Goal: Task Accomplishment & Management: Complete application form

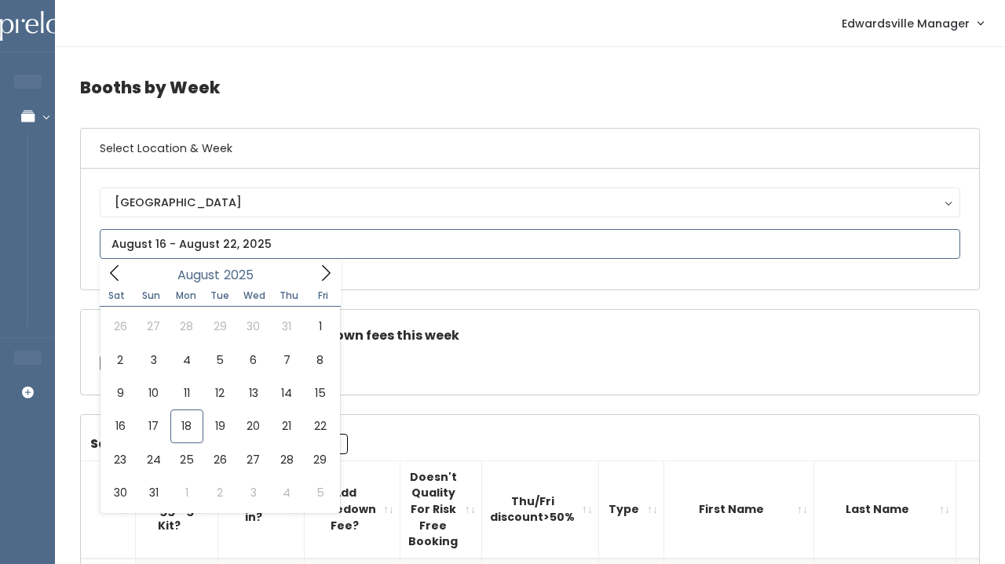
click at [312, 235] on input "text" at bounding box center [530, 244] width 860 height 30
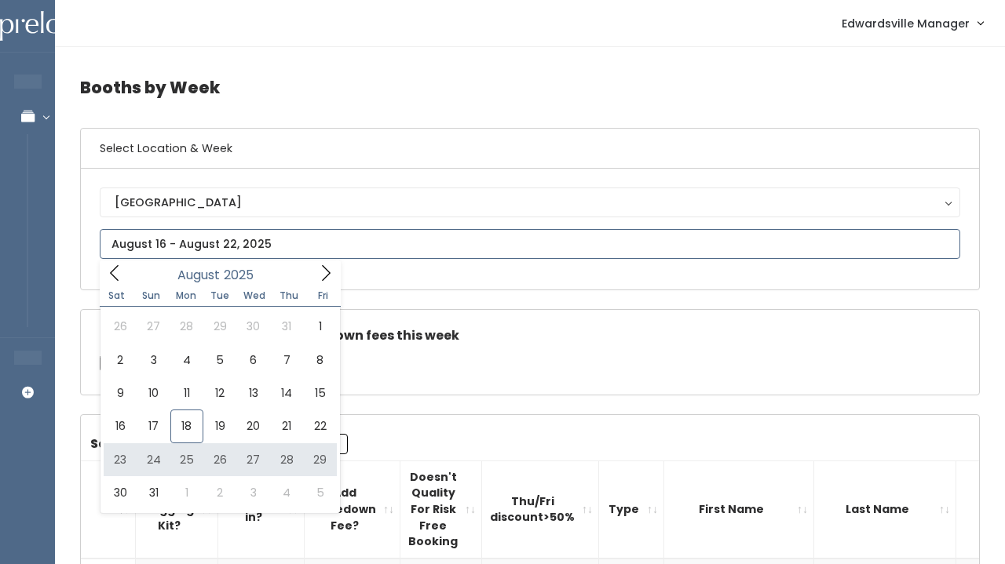
type input "[DATE] to [DATE]"
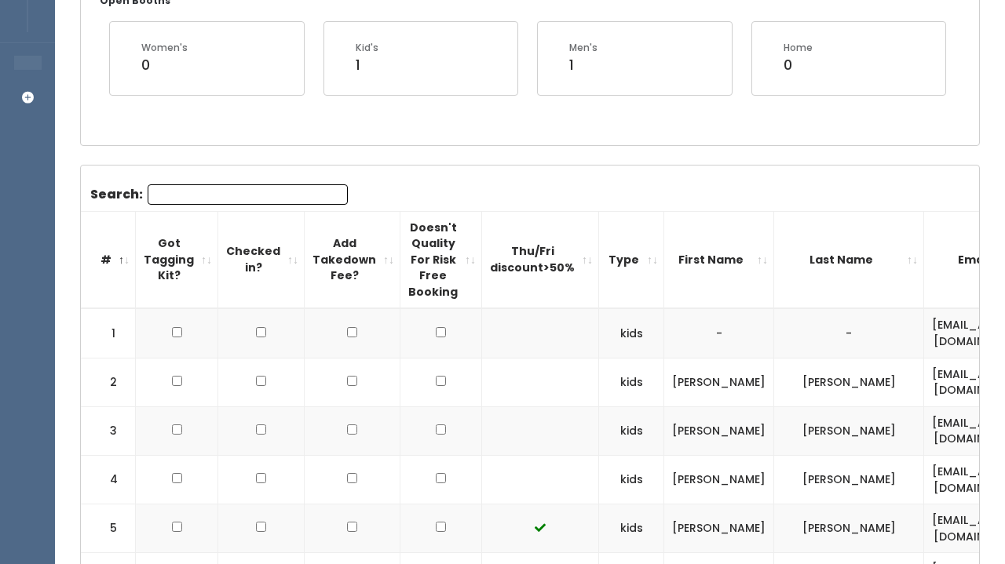
scroll to position [295, 0]
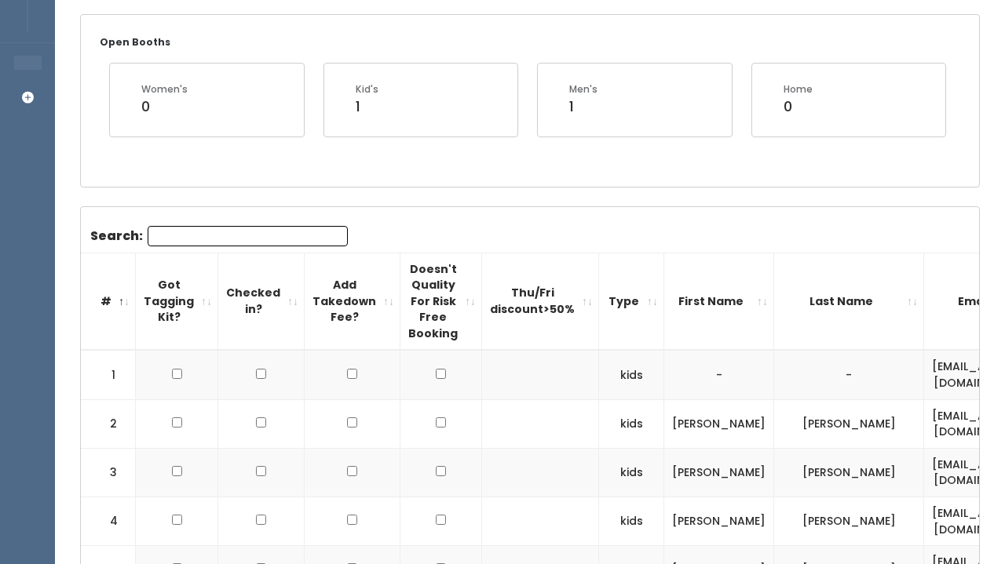
click at [226, 228] on input "Search:" at bounding box center [248, 236] width 200 height 20
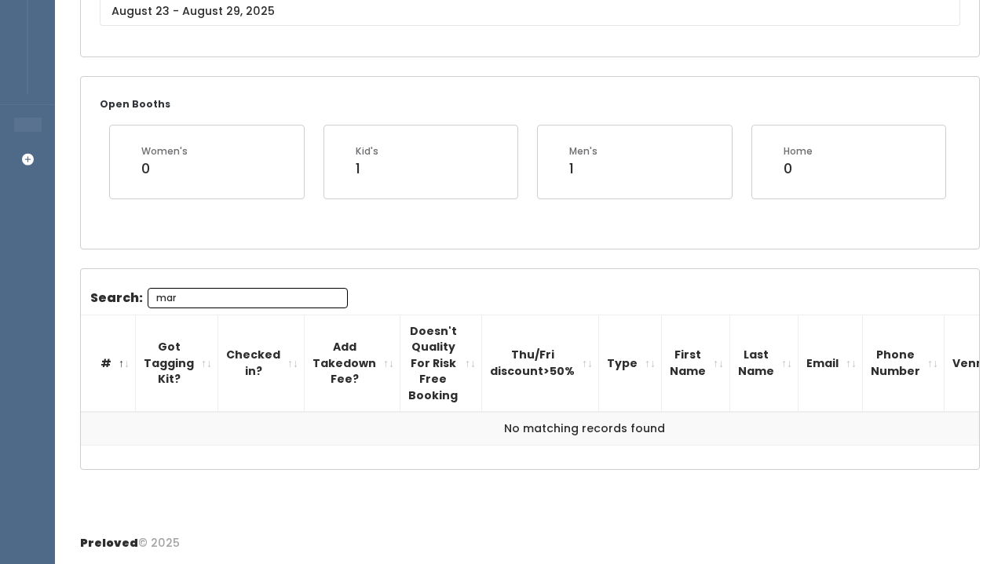
scroll to position [229, 0]
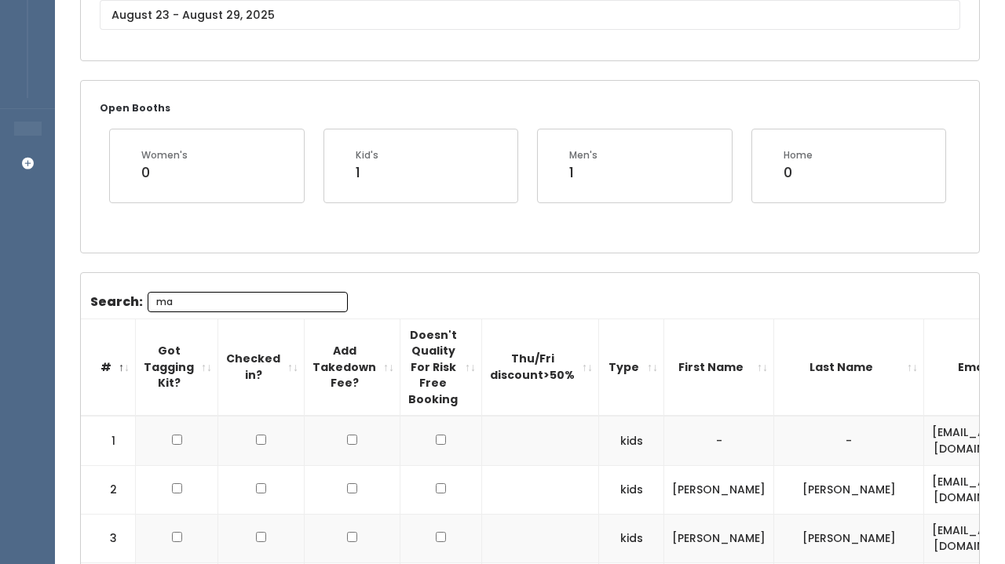
type input "m"
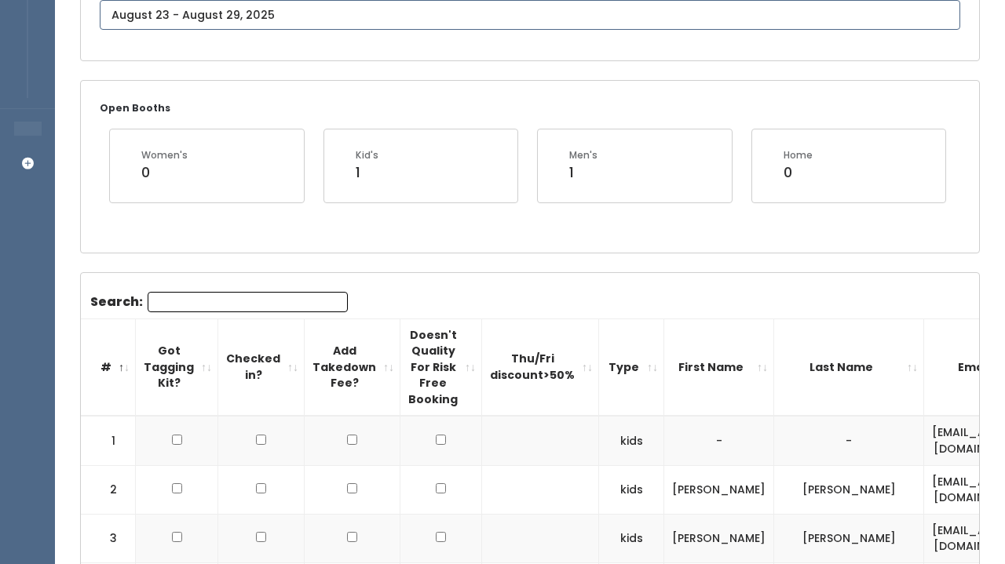
click at [218, 15] on input "text" at bounding box center [530, 15] width 860 height 30
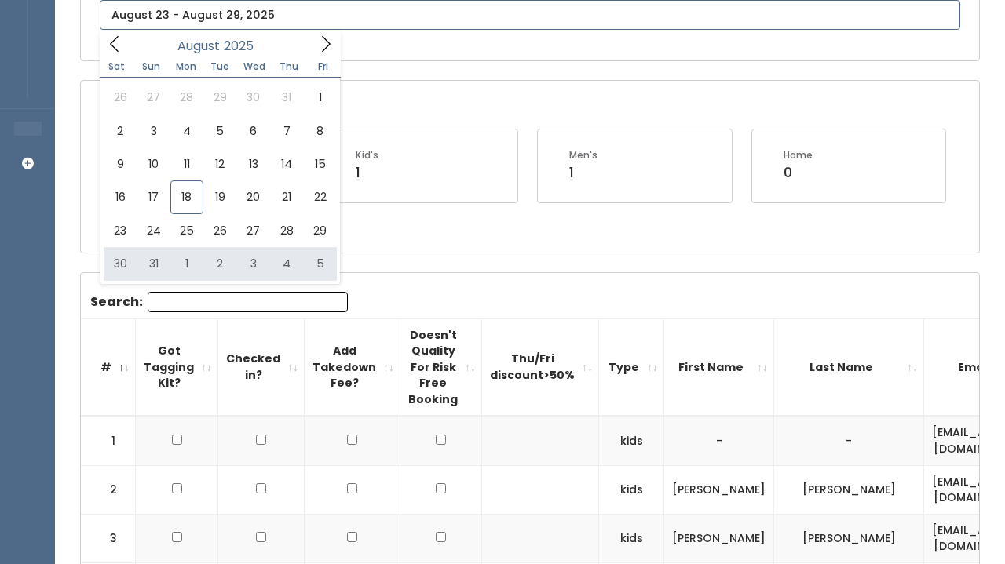
type input "August 30 to September 5"
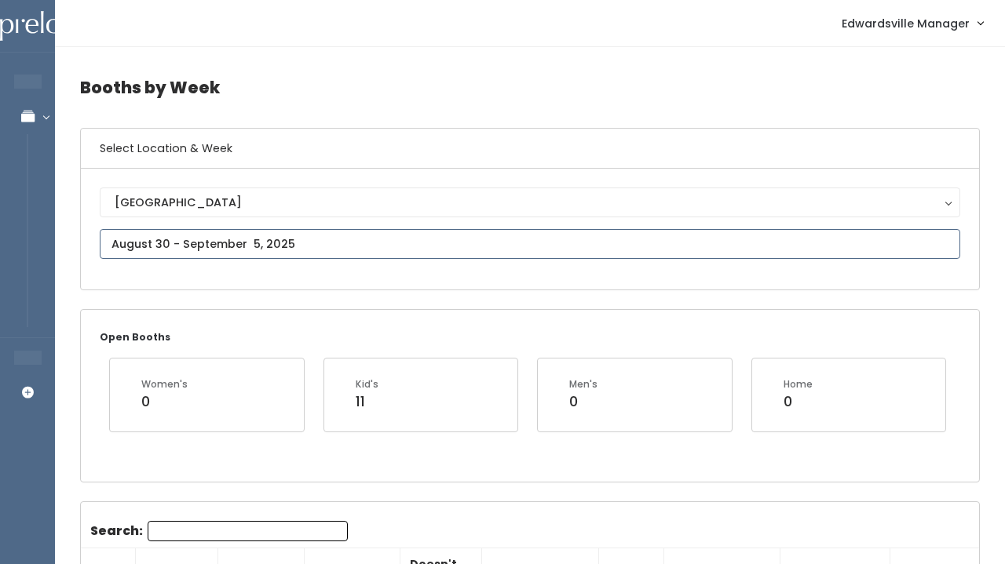
click at [206, 257] on input "text" at bounding box center [530, 244] width 860 height 30
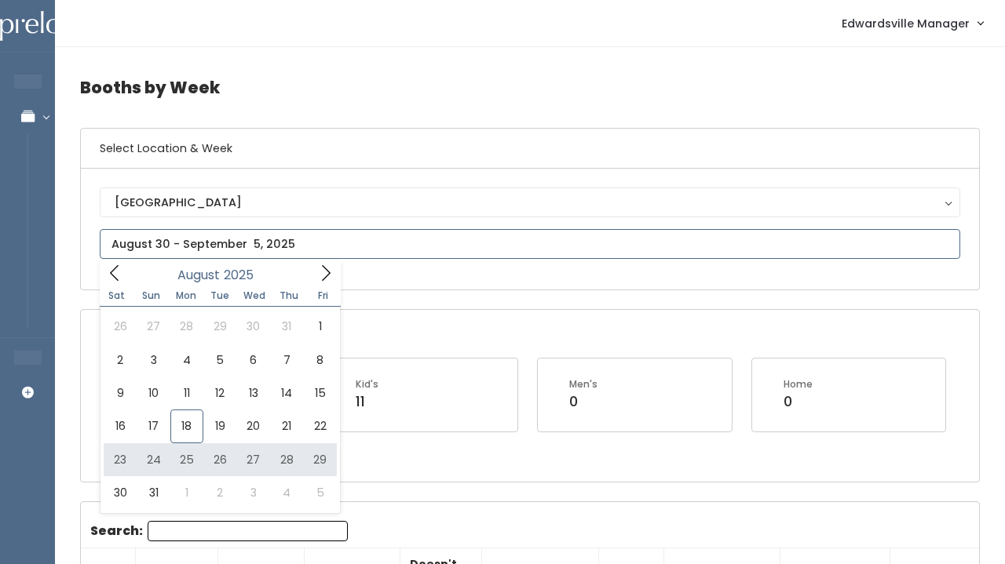
type input "[DATE] to [DATE]"
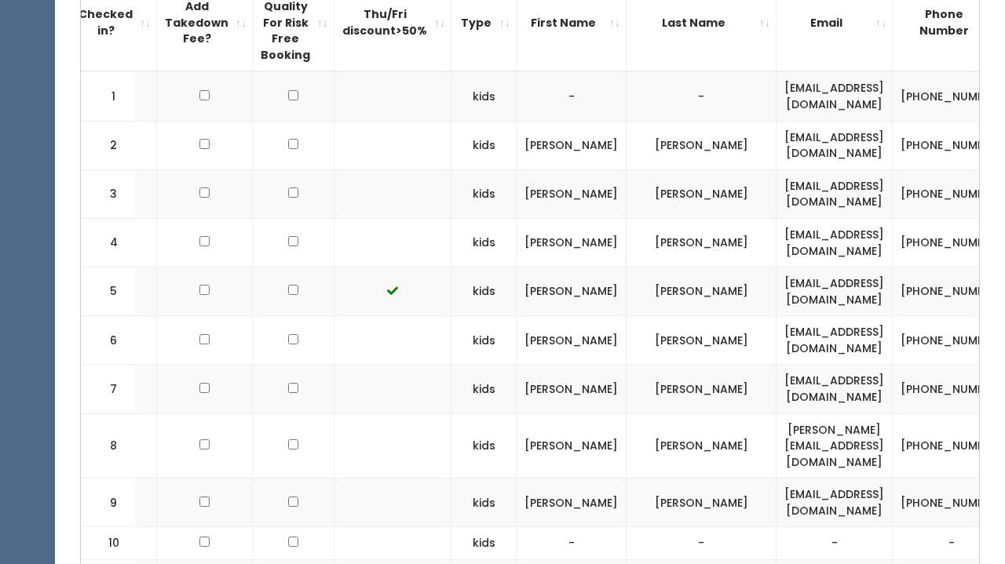
scroll to position [12, 0]
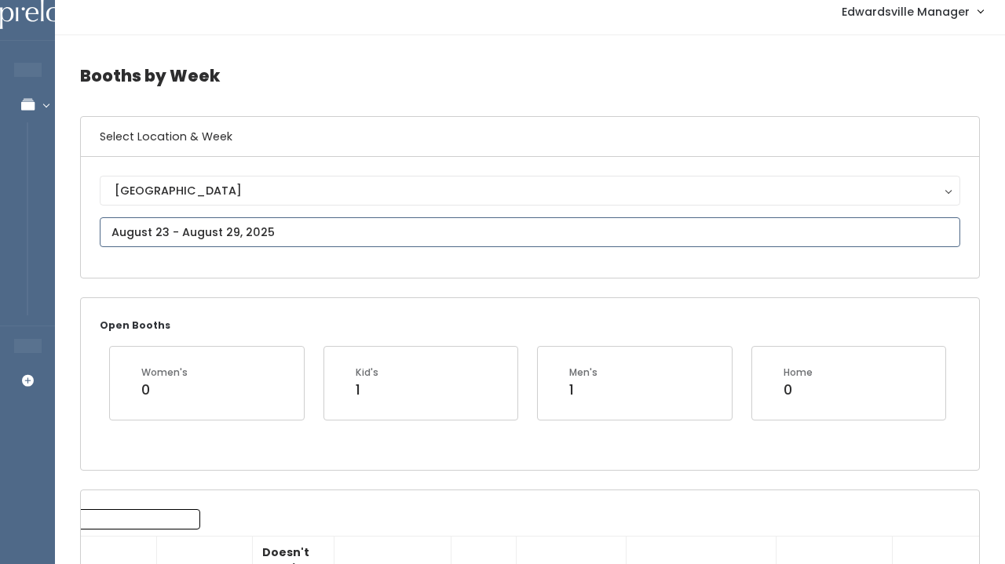
click at [297, 229] on input "text" at bounding box center [530, 232] width 860 height 30
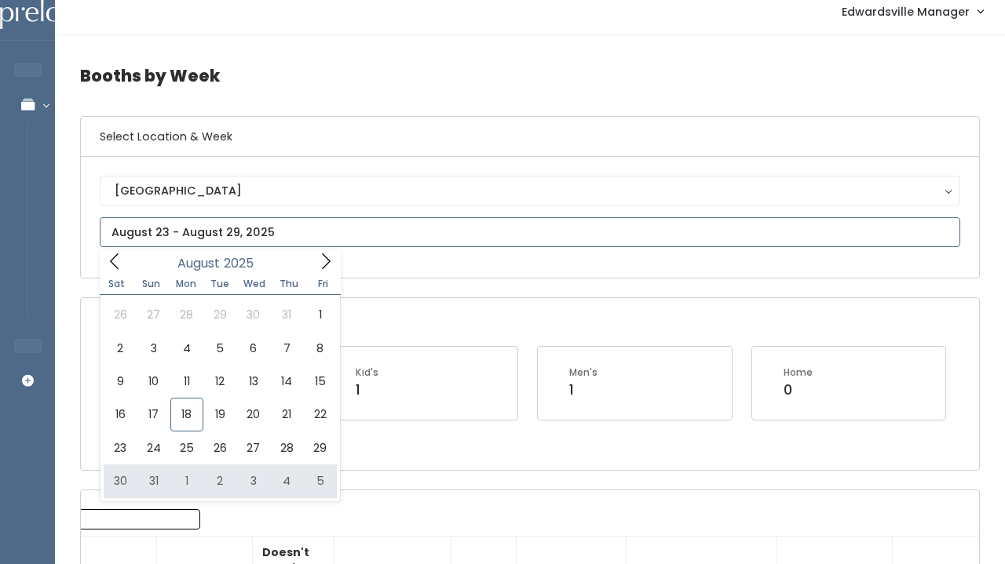
type input "August 30 to September 5"
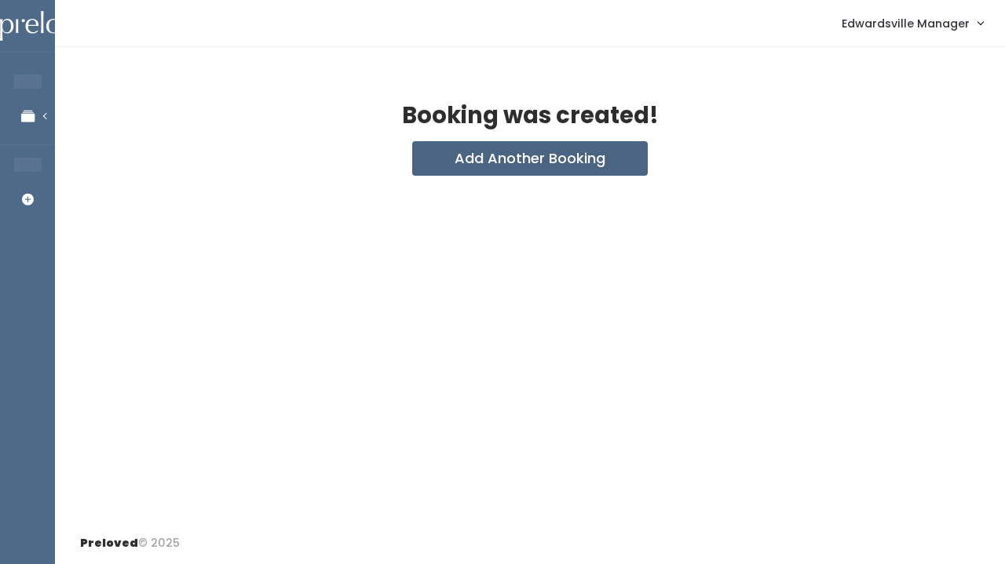
click at [534, 155] on button "Add Another Booking" at bounding box center [530, 158] width 236 height 35
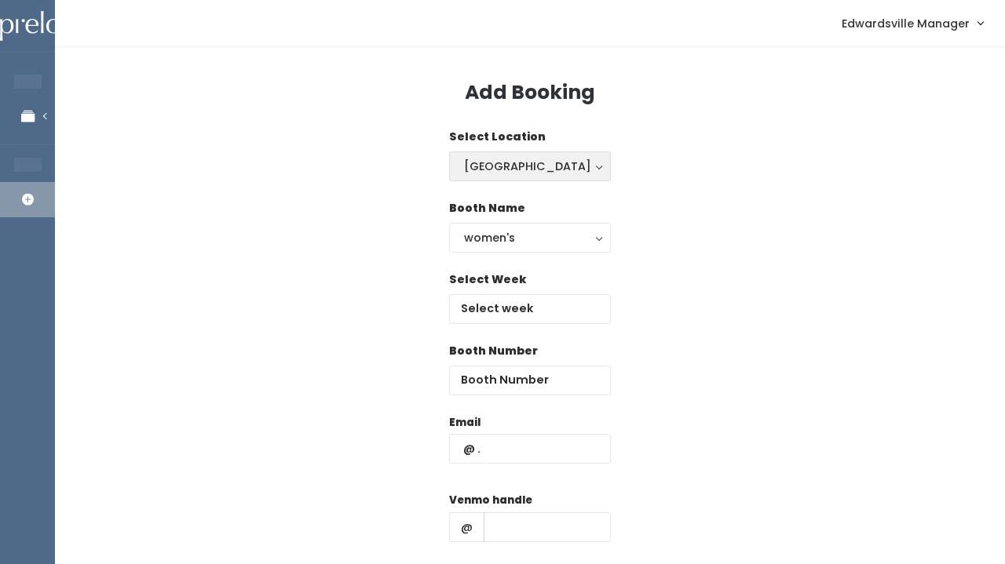
click at [511, 153] on button "[GEOGRAPHIC_DATA]" at bounding box center [530, 167] width 162 height 30
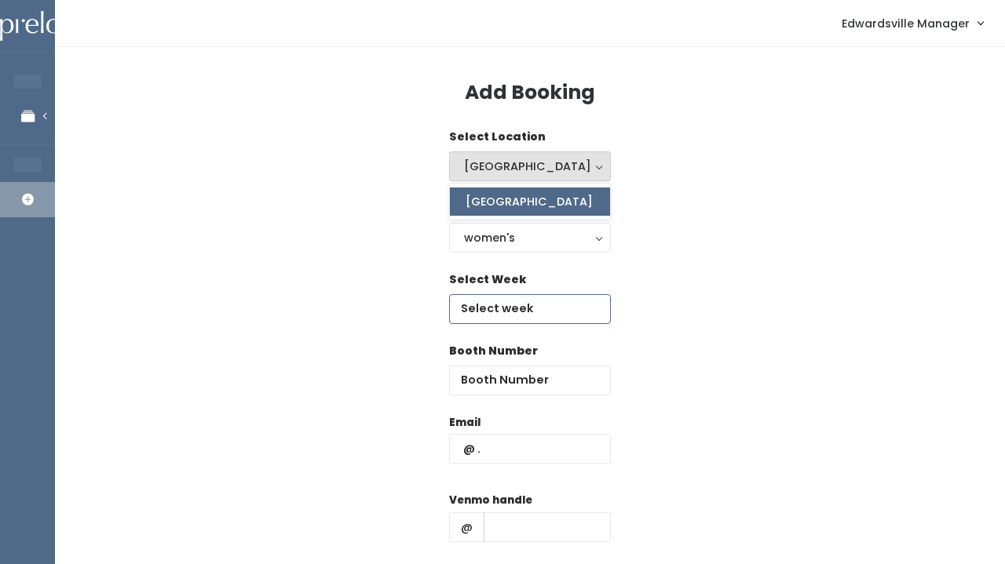
click at [511, 318] on input "text" at bounding box center [530, 309] width 162 height 30
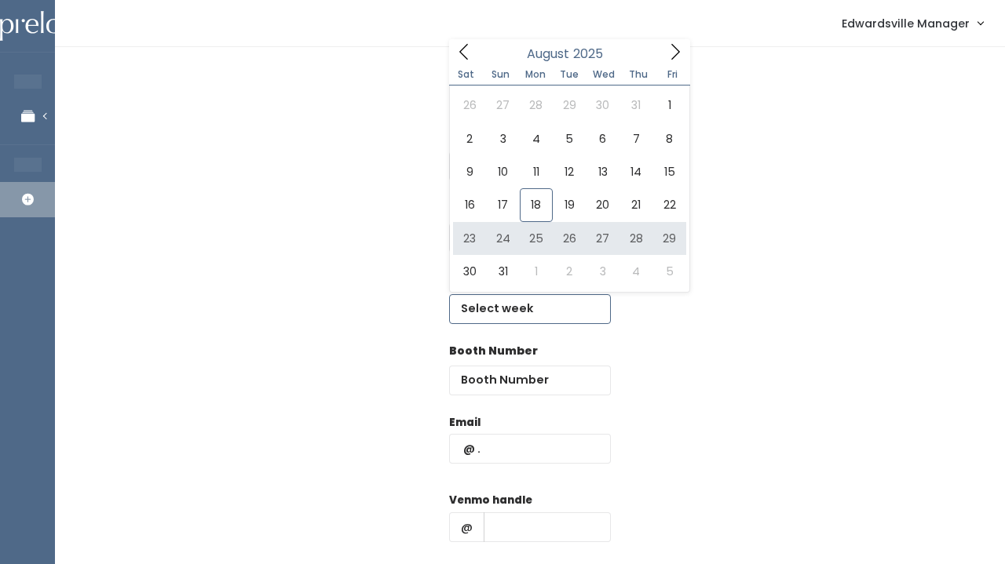
type input "August 23 to August 29"
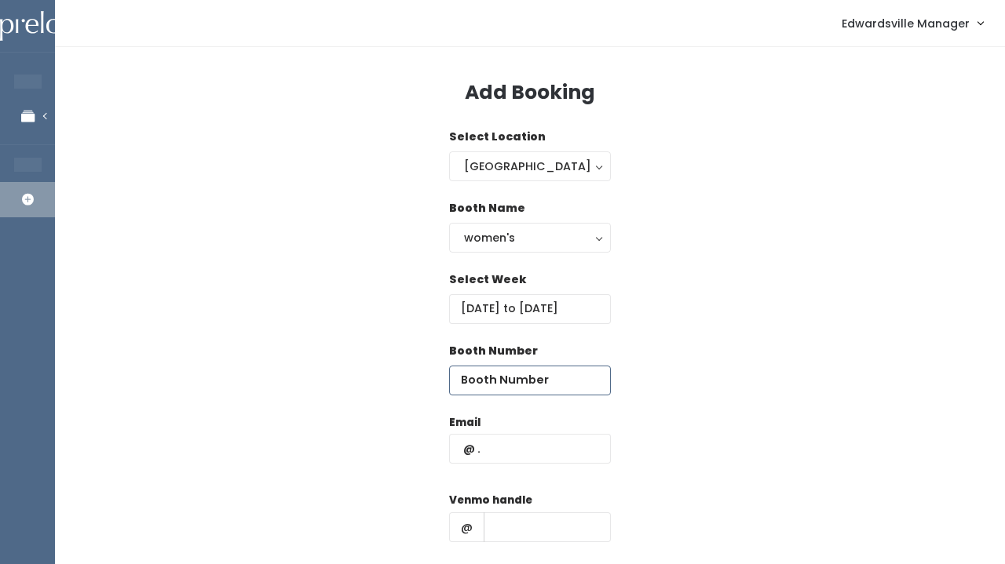
click at [515, 378] on input "number" at bounding box center [530, 381] width 162 height 30
click at [515, 378] on input "49" at bounding box center [530, 381] width 162 height 30
type input "46"
paste input "[EMAIL_ADDRESS][DOMAIN_NAME]"
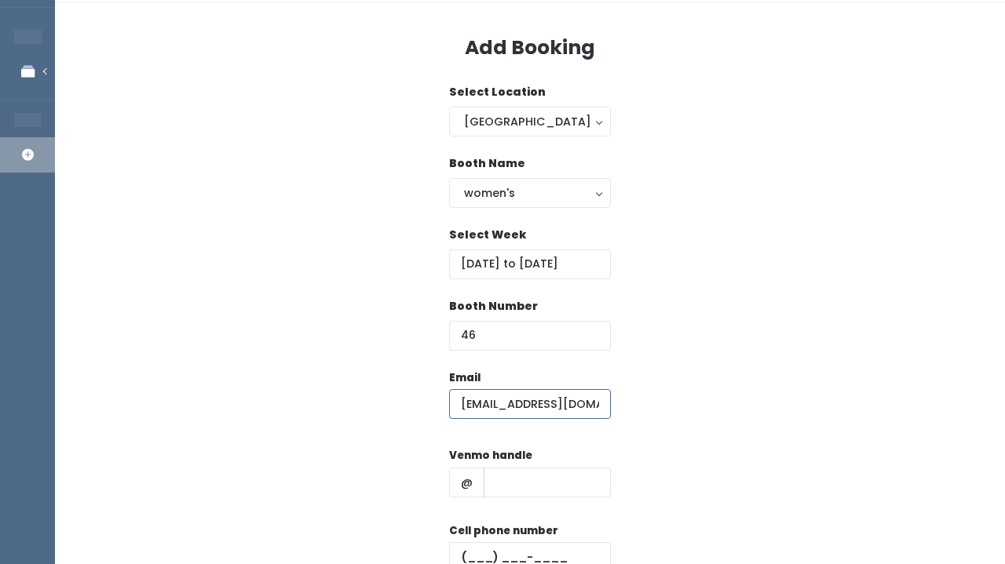
scroll to position [58, 0]
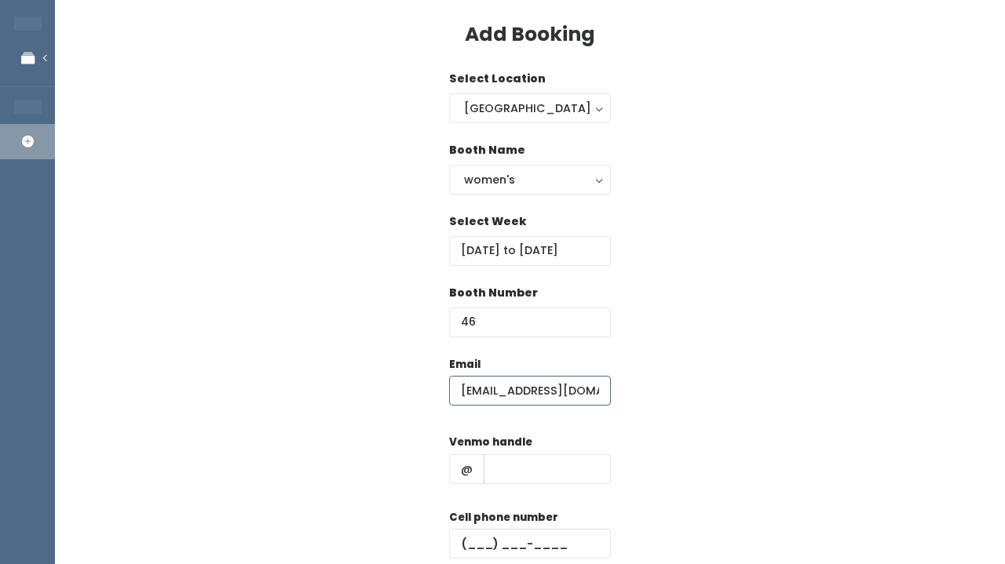
type input "[EMAIL_ADDRESS][DOMAIN_NAME]"
click at [518, 475] on input "text" at bounding box center [547, 470] width 127 height 30
paste input "marygoodall-5"
type input "marygoodall-5"
paste input "(618) 531-9531"
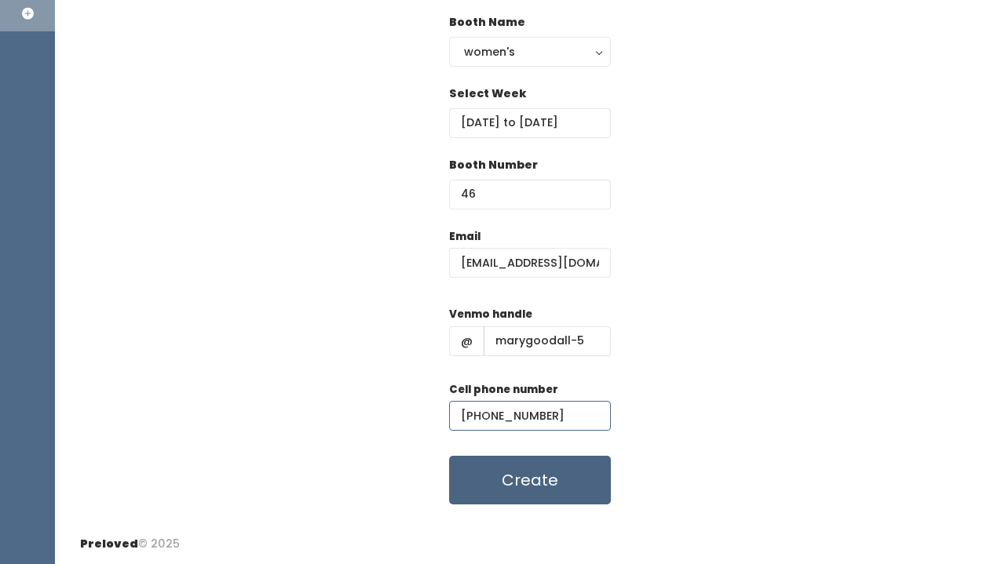
scroll to position [185, 0]
type input "(618) 531-9531"
click at [491, 495] on button "Create" at bounding box center [530, 481] width 162 height 49
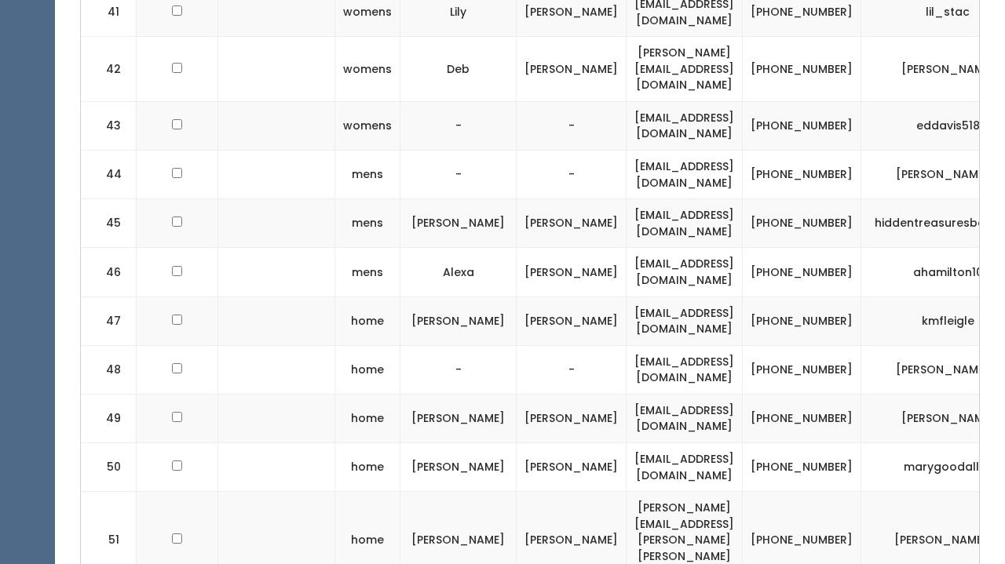
scroll to position [0, 276]
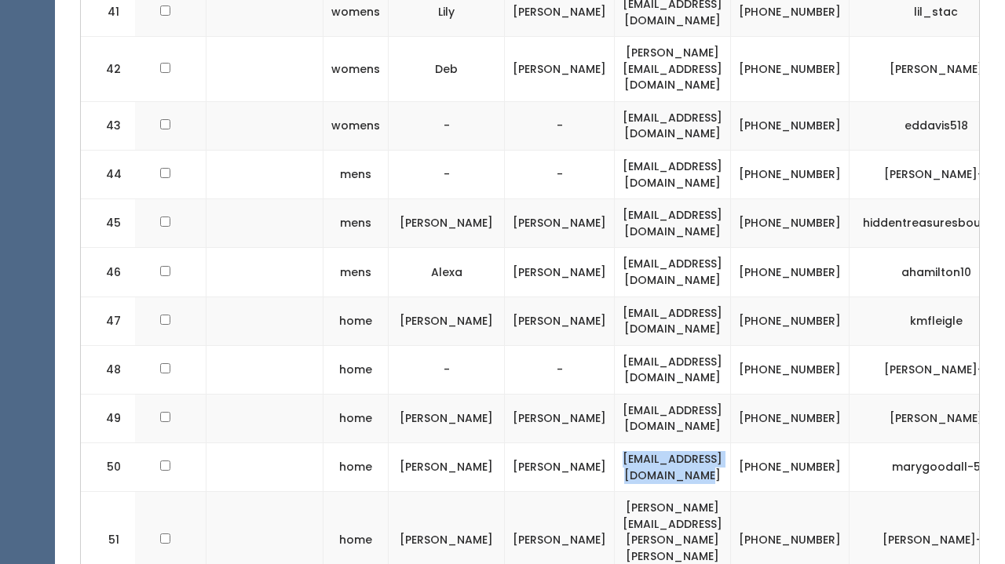
drag, startPoint x: 808, startPoint y: 276, endPoint x: 618, endPoint y: 277, distance: 190.0
click at [618, 443] on td "simpleharmonyfarm@gmail.com" at bounding box center [673, 467] width 116 height 49
copy td "simpleharmonyfarm@gmail.com"
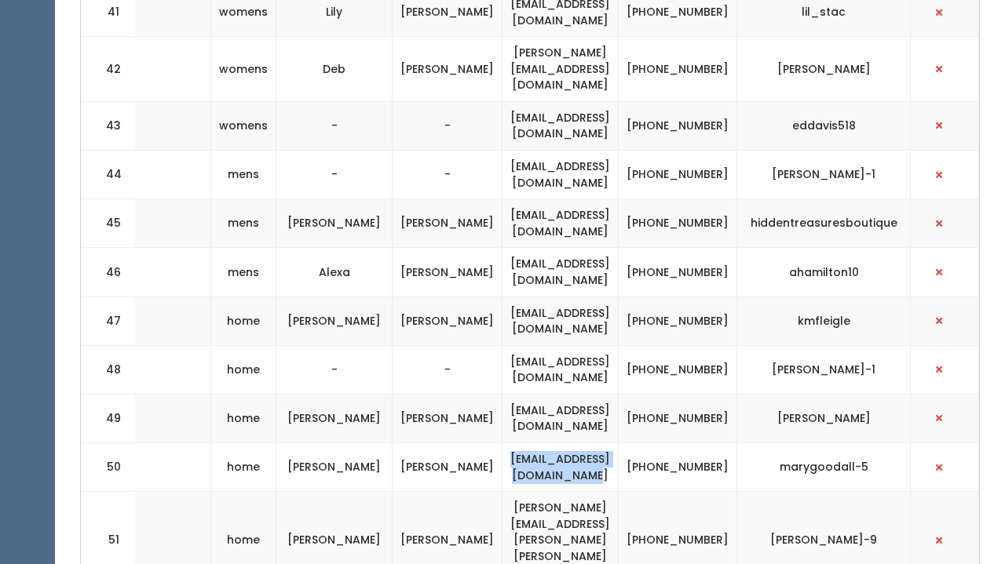
scroll to position [0, 437]
drag, startPoint x: 876, startPoint y: 282, endPoint x: 780, endPoint y: 283, distance: 96.6
click at [780, 443] on td "marygoodall-5" at bounding box center [824, 467] width 174 height 49
copy td "marygoodall-5"
click at [676, 443] on td "(618) 531-9531" at bounding box center [678, 467] width 119 height 49
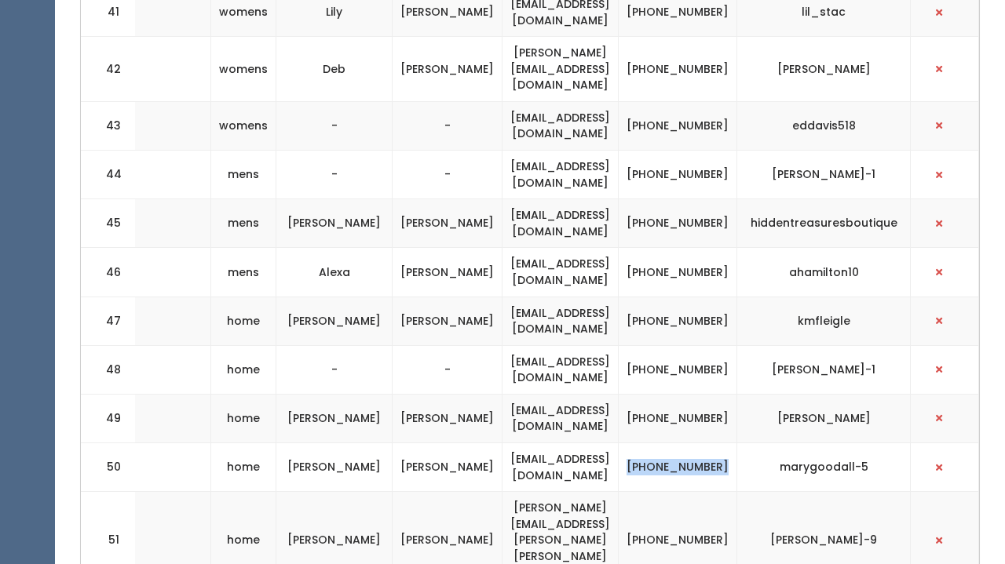
drag, startPoint x: 670, startPoint y: 269, endPoint x: 725, endPoint y: 288, distance: 58.4
click at [725, 443] on td "(618) 531-9531" at bounding box center [678, 467] width 119 height 49
copy td "(618) 531-9531"
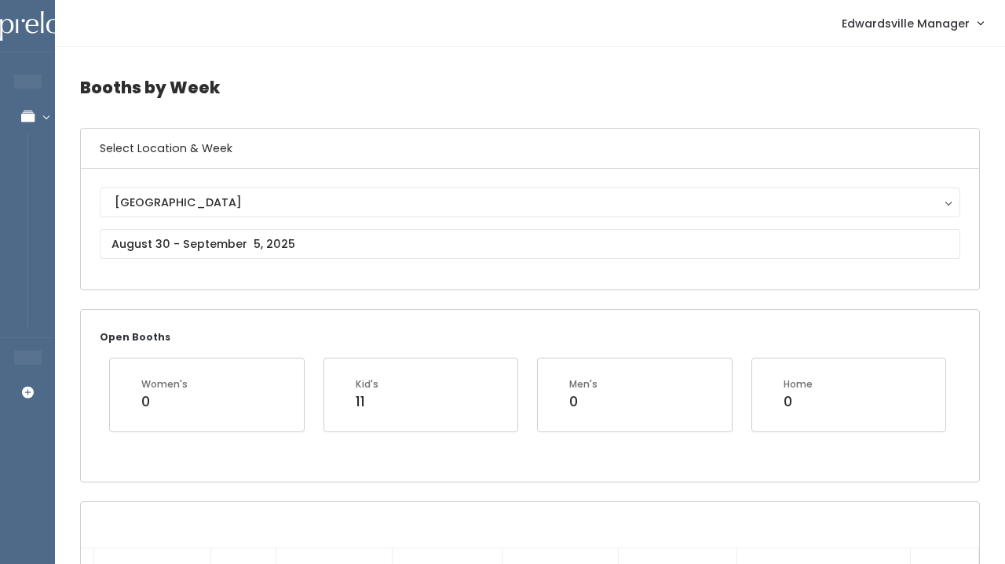
scroll to position [0, 0]
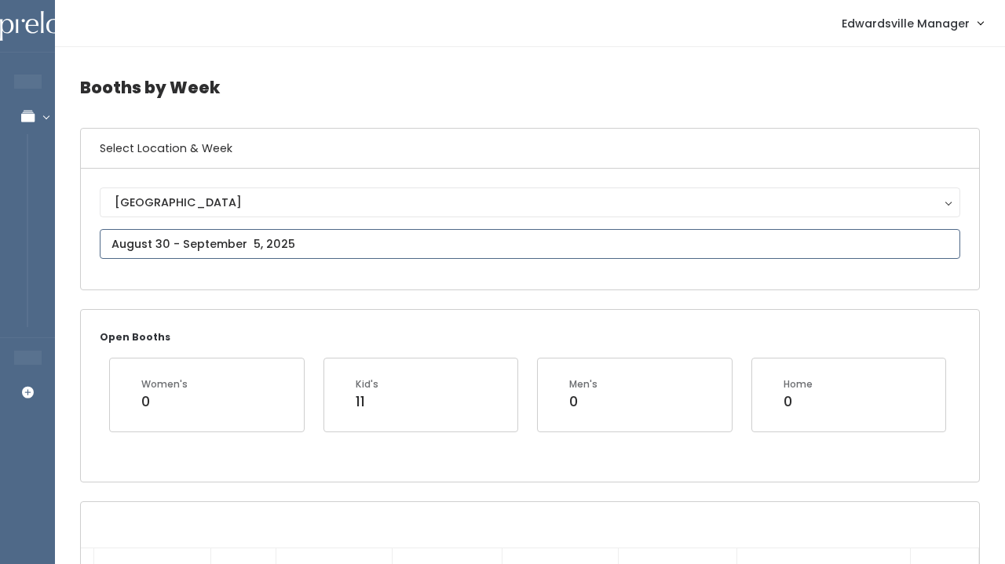
click at [389, 236] on input "text" at bounding box center [530, 244] width 860 height 30
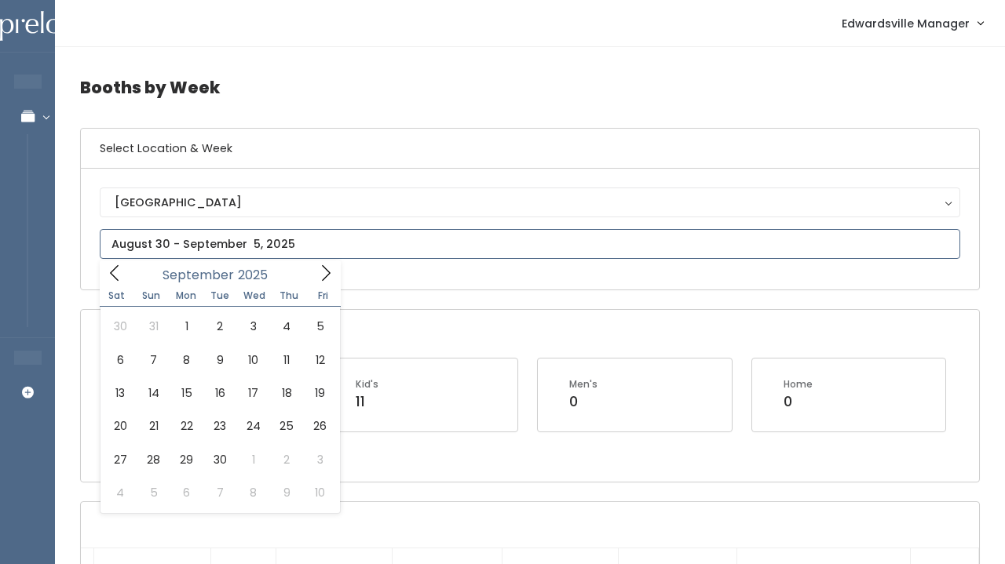
click at [331, 274] on icon at bounding box center [325, 273] width 17 height 17
type input "September 6 to September 12"
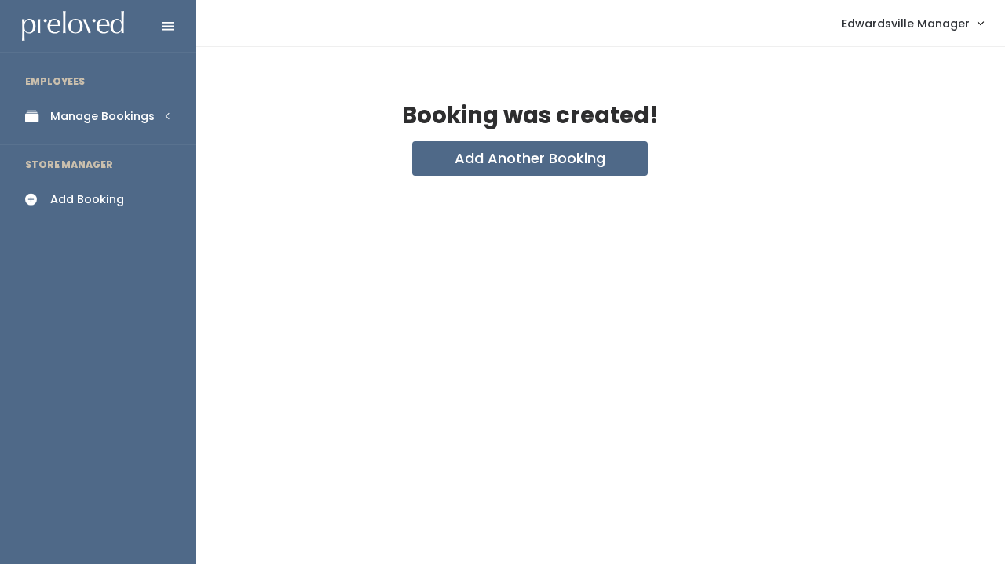
click at [64, 119] on div "Manage Bookings" at bounding box center [102, 116] width 104 height 16
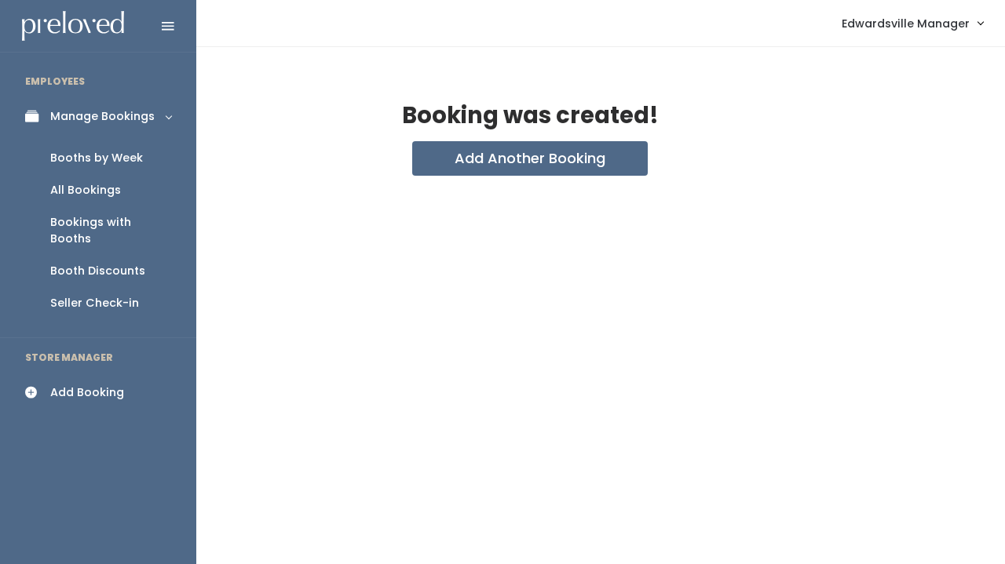
click at [107, 197] on div "All Bookings" at bounding box center [85, 190] width 71 height 16
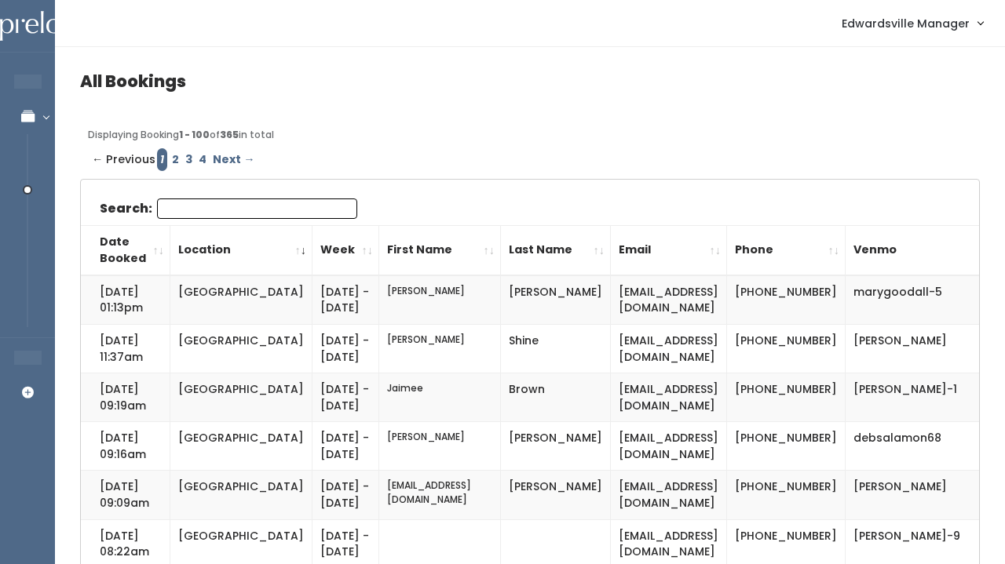
click at [301, 200] on input "Search:" at bounding box center [257, 209] width 200 height 20
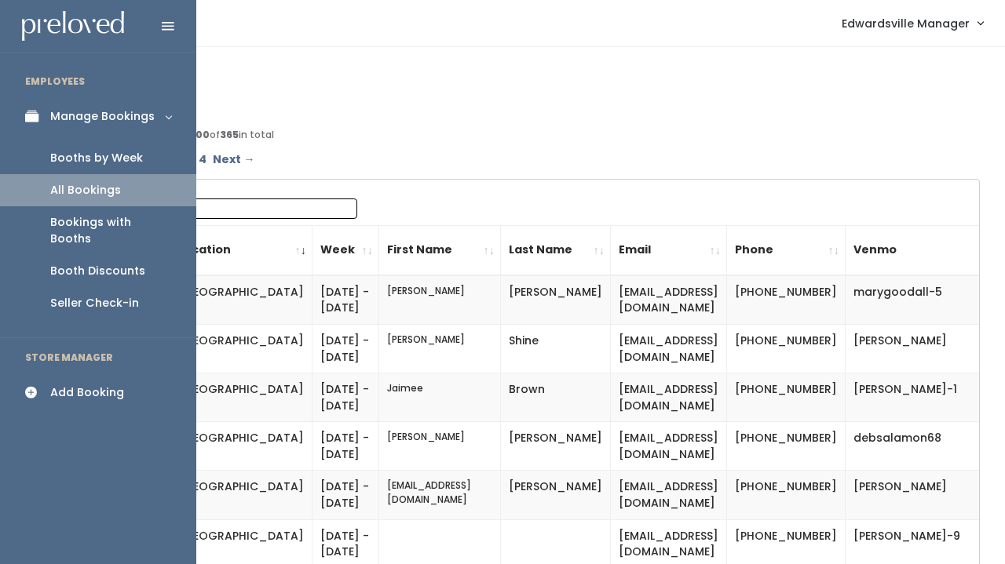
click at [114, 155] on div "Booths by Week" at bounding box center [96, 158] width 93 height 16
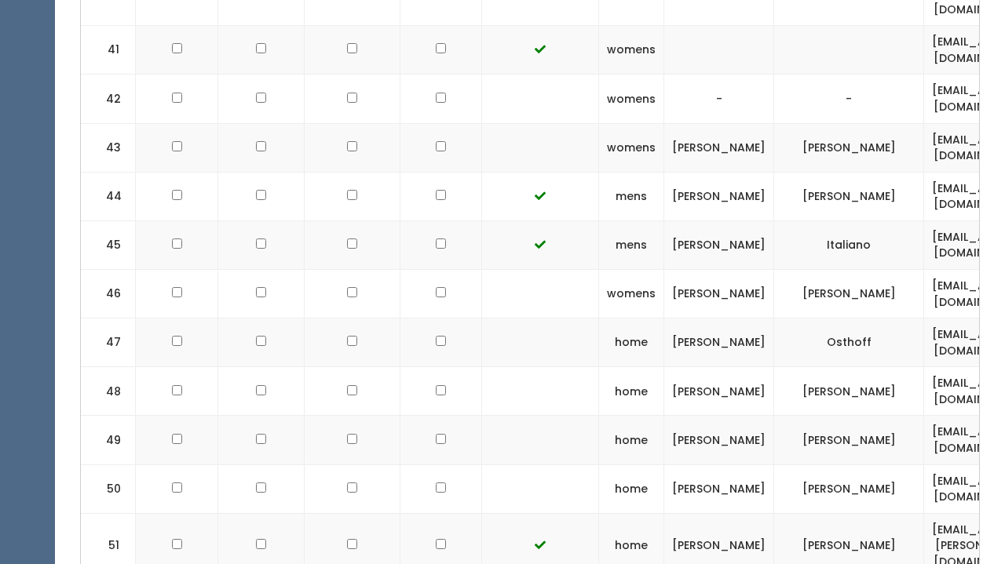
scroll to position [2673, 0]
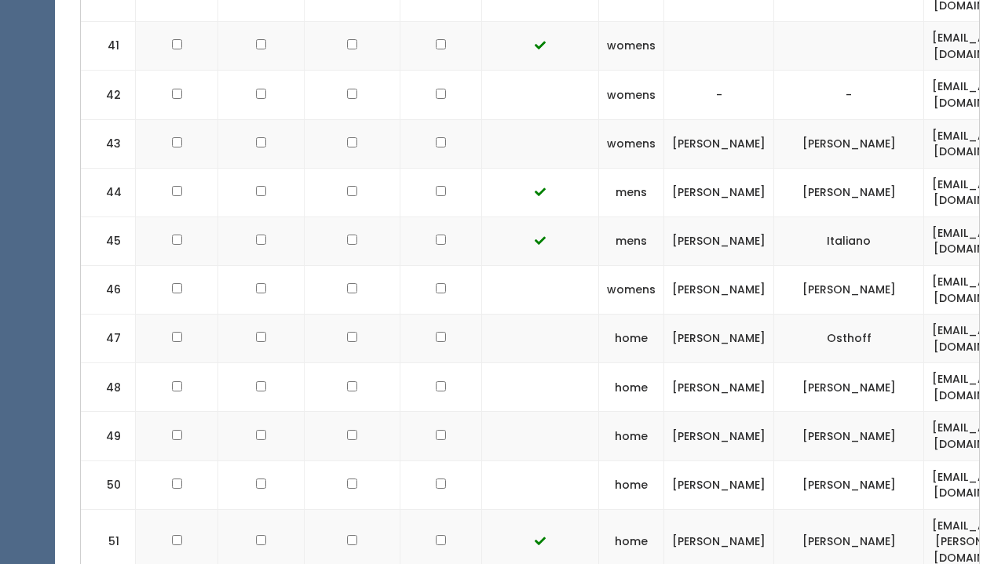
click at [426, 461] on td at bounding box center [441, 485] width 82 height 49
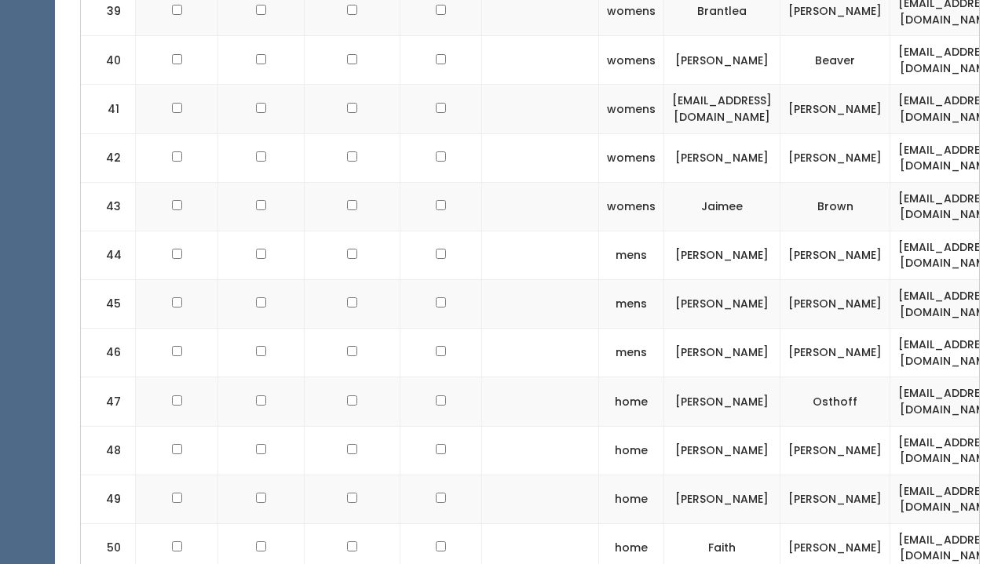
scroll to position [2450, 0]
